Goal: Use online tool/utility: Utilize a website feature to perform a specific function

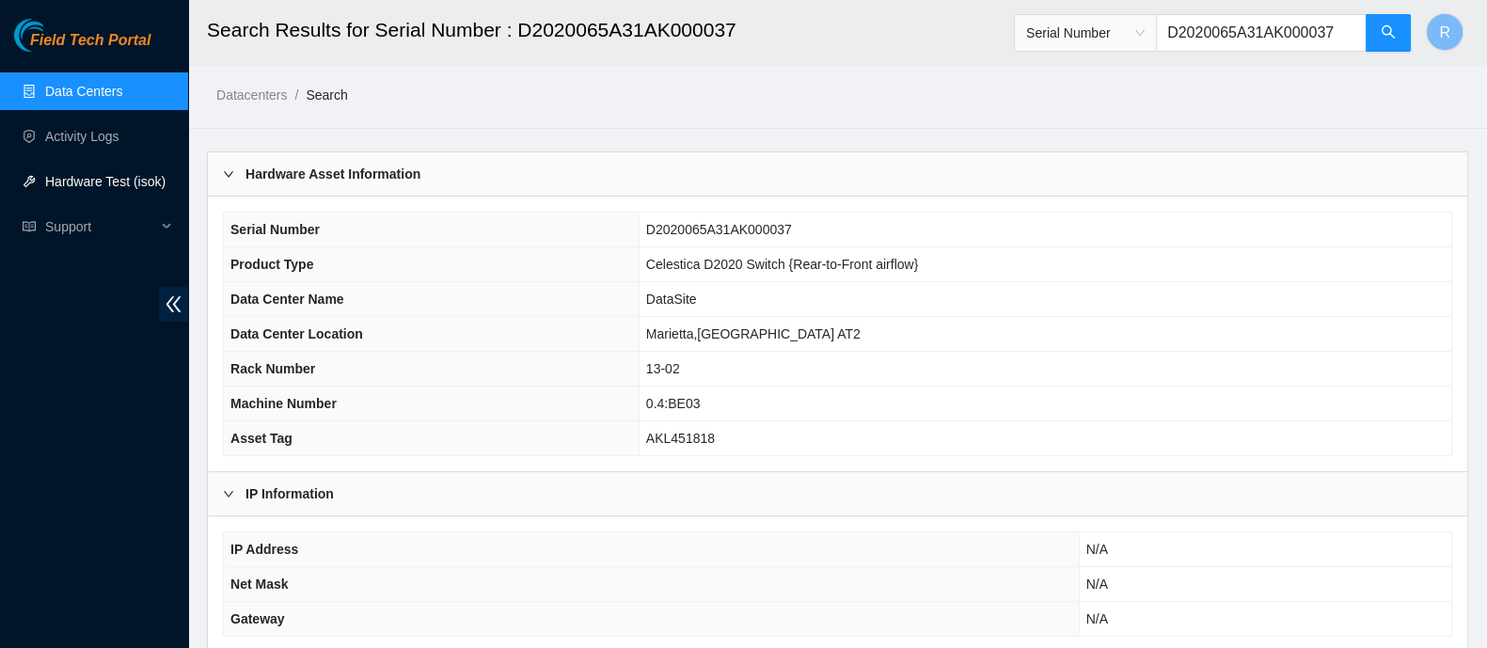
click at [77, 178] on link "Hardware Test (isok)" at bounding box center [105, 181] width 120 height 15
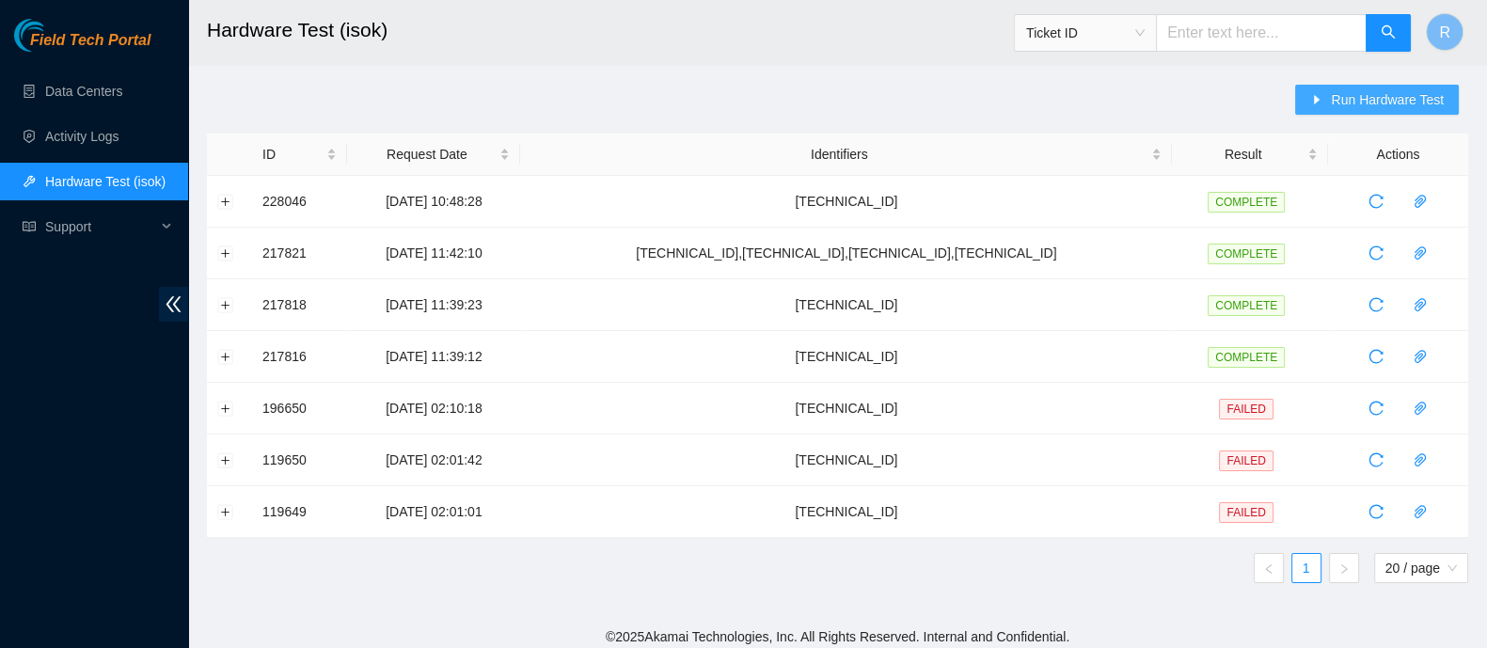
click at [1315, 91] on button "Run Hardware Test" at bounding box center [1377, 100] width 164 height 30
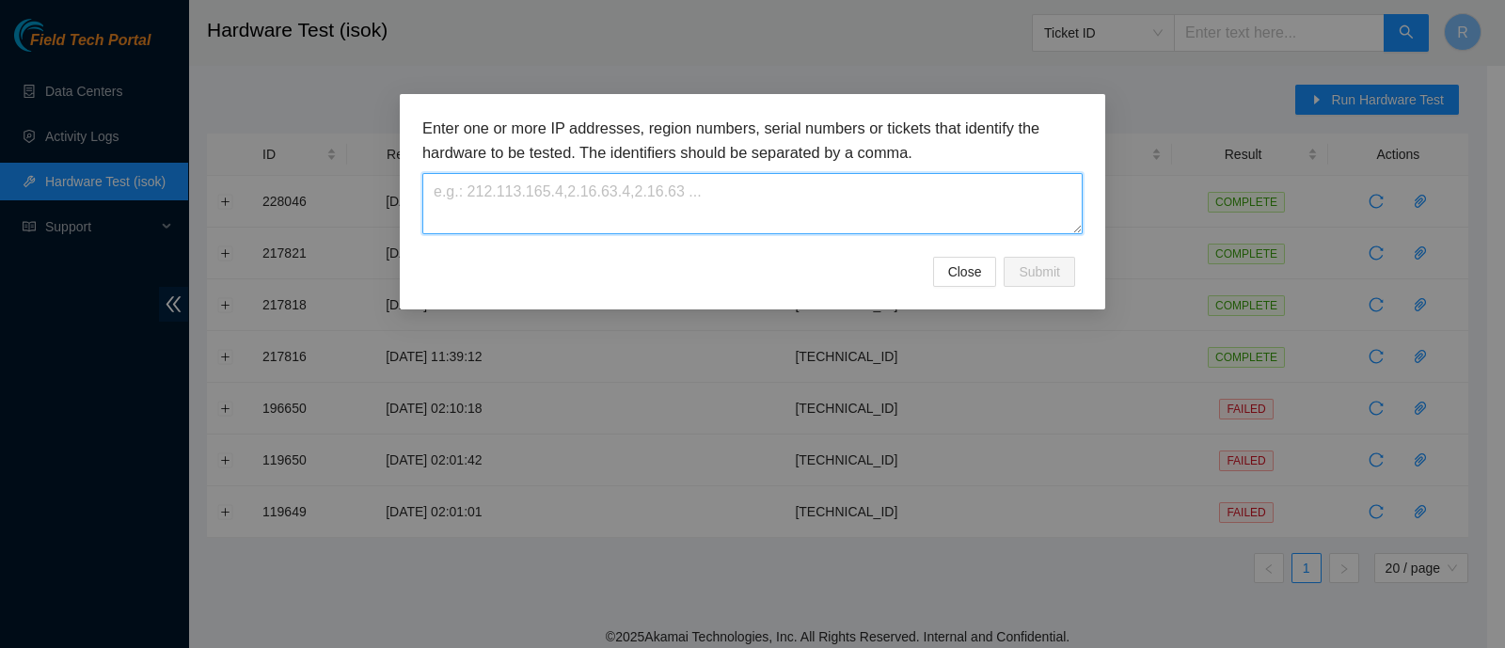
click at [828, 200] on textarea at bounding box center [752, 203] width 660 height 61
type textarea "[TECHNICAL_ID]"
click at [1047, 265] on span "Submit" at bounding box center [1039, 272] width 41 height 21
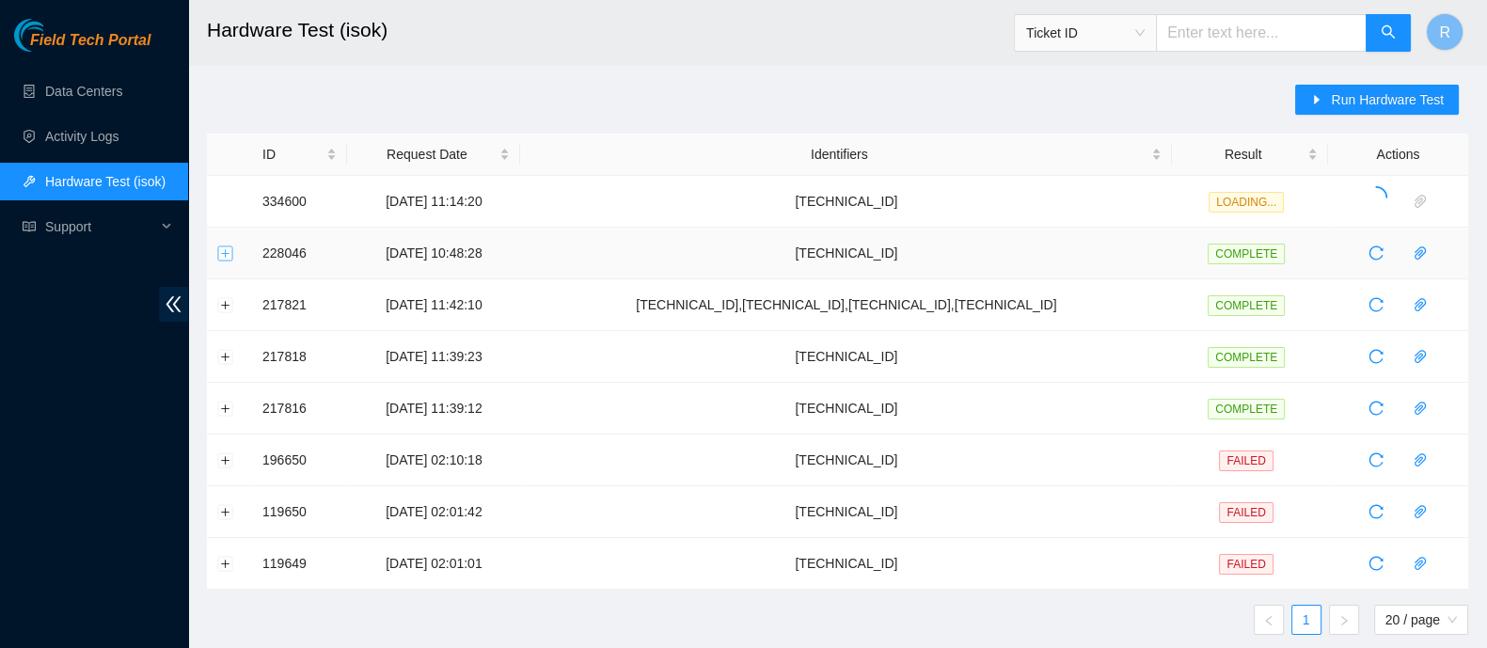
click at [226, 251] on button "Expand row" at bounding box center [225, 253] width 15 height 15
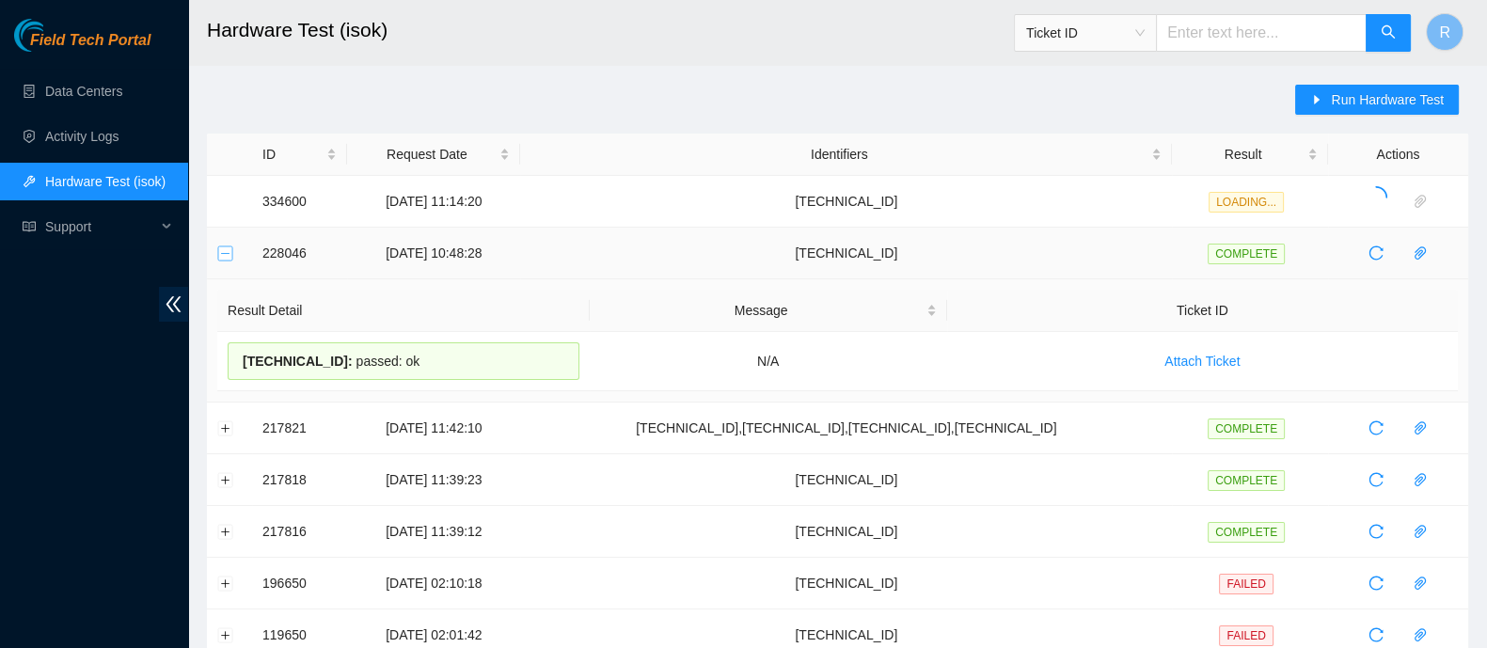
click at [226, 251] on button "Collapse row" at bounding box center [225, 253] width 15 height 15
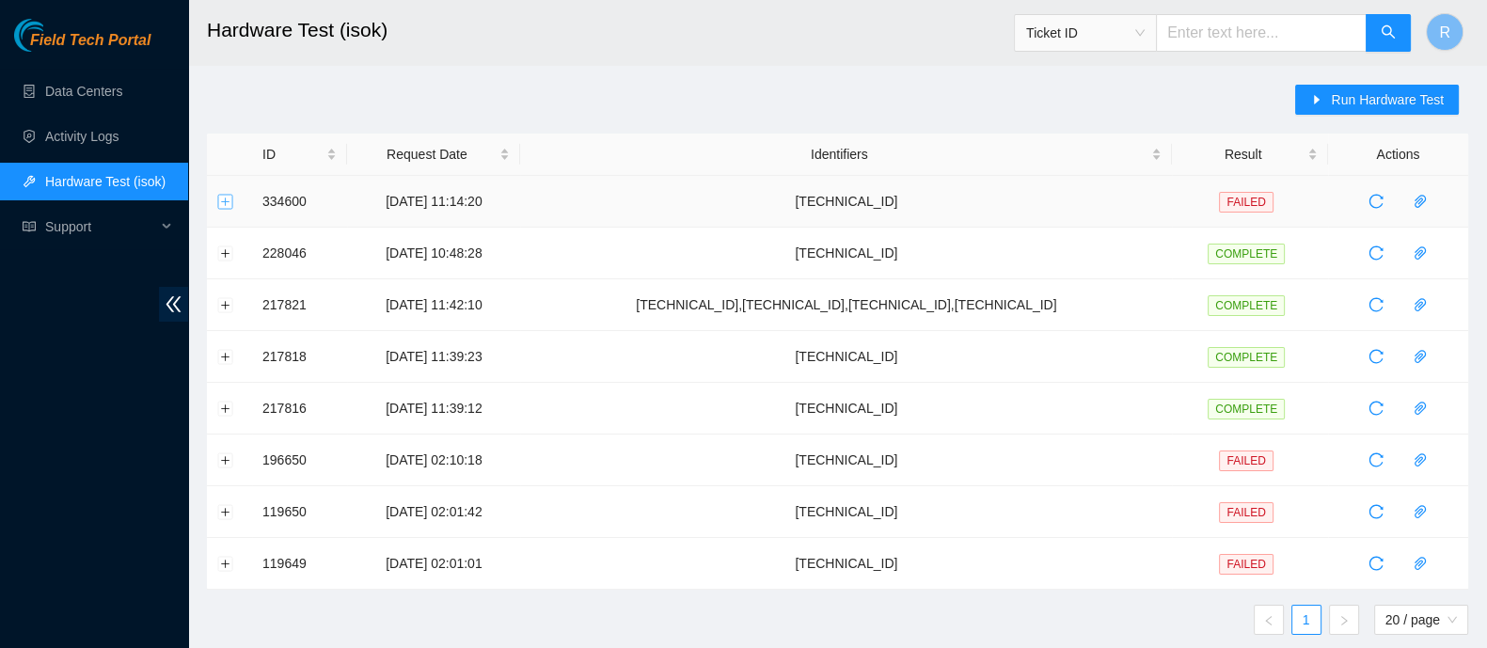
click at [226, 202] on button "Expand row" at bounding box center [225, 201] width 15 height 15
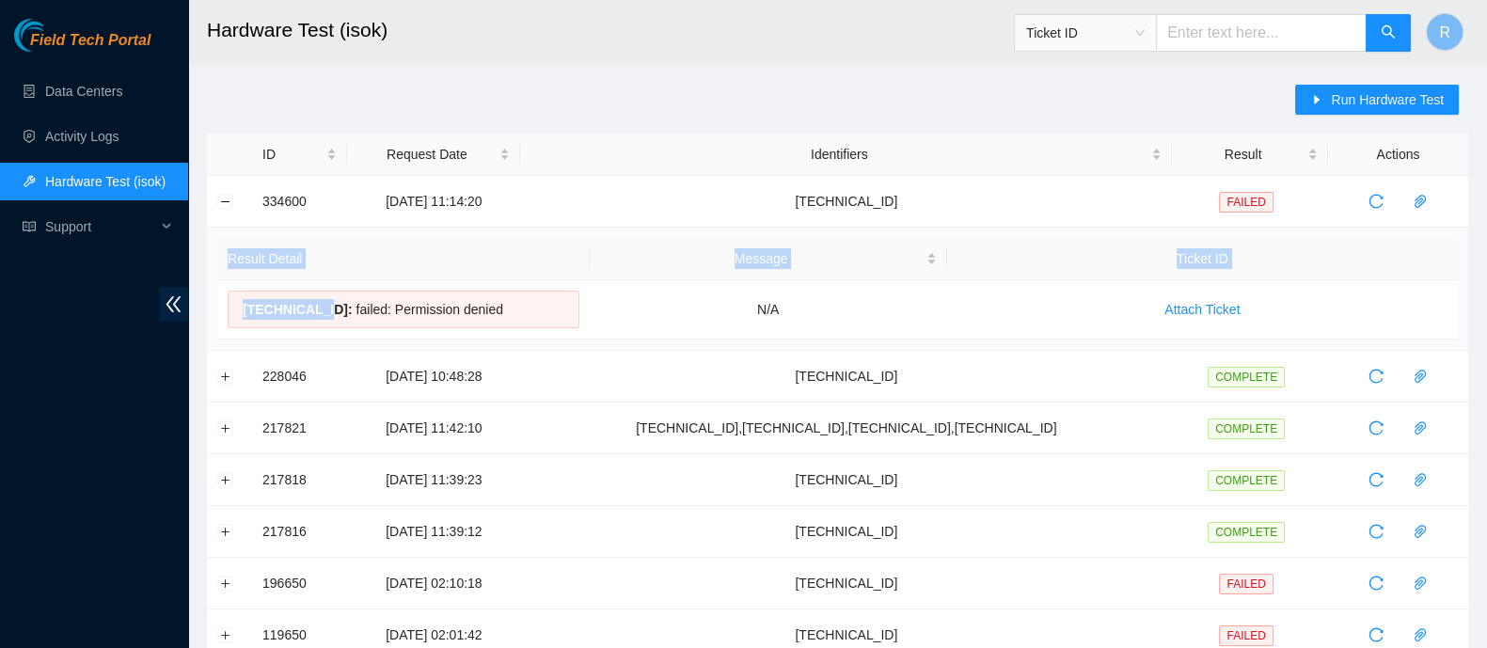
drag, startPoint x: 320, startPoint y: 308, endPoint x: 213, endPoint y: 309, distance: 107.2
click at [213, 309] on td "Result Detail Message Ticket ID [TECHNICAL_ID] : failed: Permission denied N/A …" at bounding box center [837, 289] width 1261 height 123
click at [293, 310] on span "[TECHNICAL_ID] :" at bounding box center [298, 309] width 110 height 15
drag, startPoint x: 240, startPoint y: 309, endPoint x: 327, endPoint y: 311, distance: 87.5
click at [327, 311] on div "[TECHNICAL_ID] : failed: Permission denied" at bounding box center [404, 310] width 352 height 38
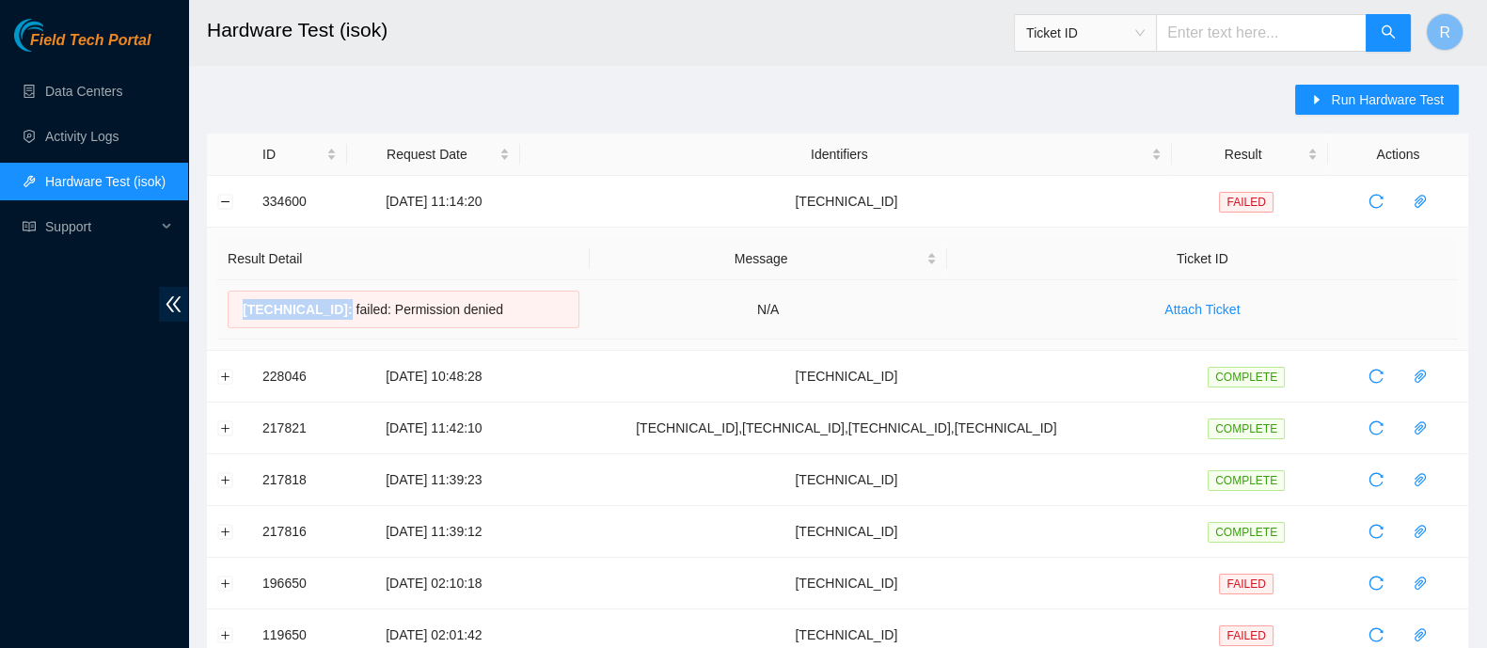
copy span "[TECHNICAL_ID]"
click at [1345, 99] on span "Run Hardware Test" at bounding box center [1387, 99] width 113 height 21
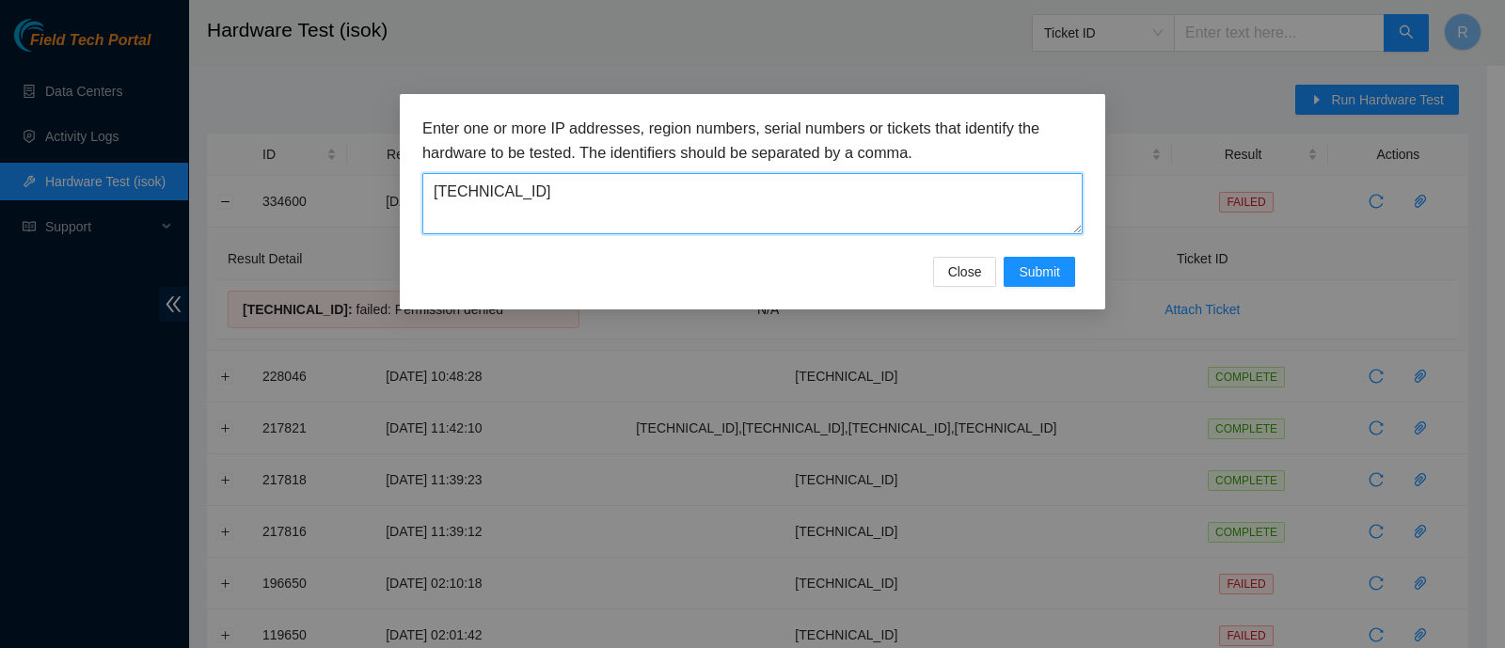
click at [819, 181] on textarea "[TECHNICAL_ID]" at bounding box center [752, 203] width 660 height 61
paste textarea "[TECHNICAL_ID]"
type textarea "[TECHNICAL_ID]"
click at [1033, 278] on span "Submit" at bounding box center [1039, 272] width 41 height 21
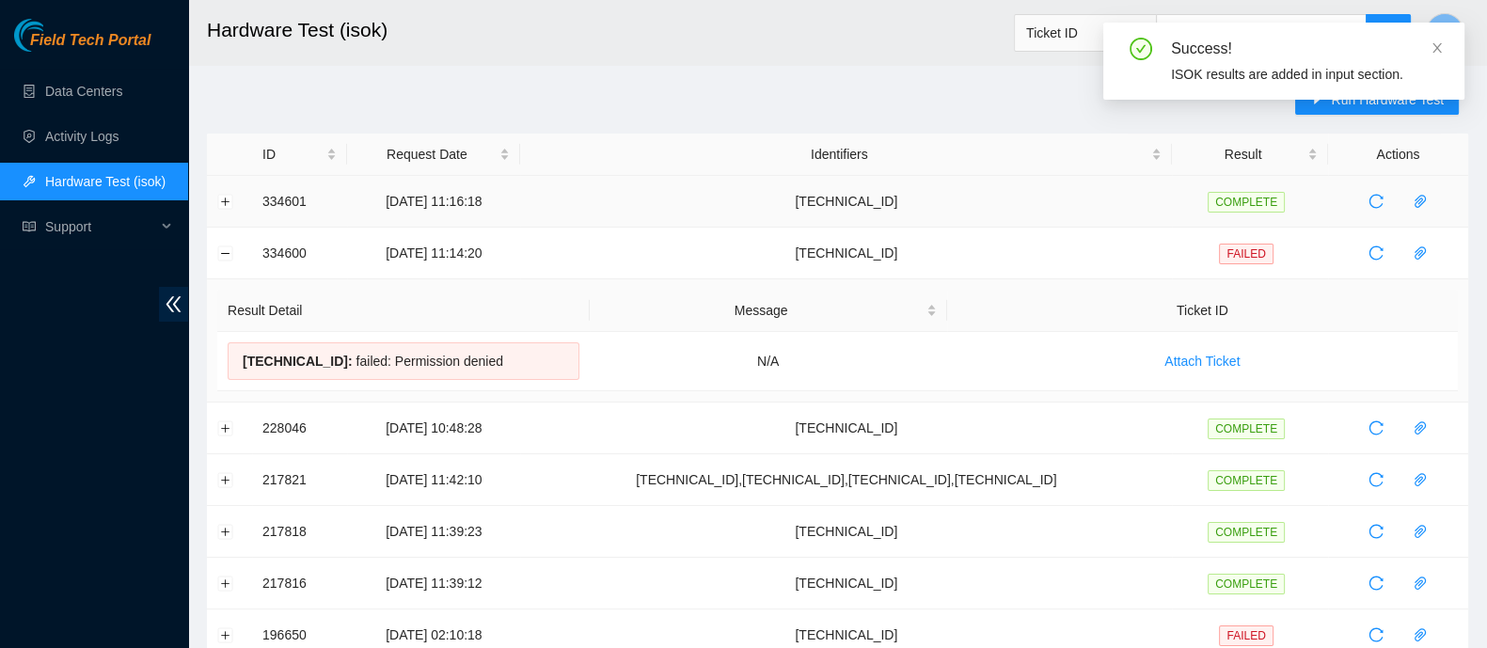
click at [222, 208] on td at bounding box center [229, 202] width 45 height 52
click at [219, 198] on button "Expand row" at bounding box center [225, 201] width 15 height 15
